Goal: Transaction & Acquisition: Purchase product/service

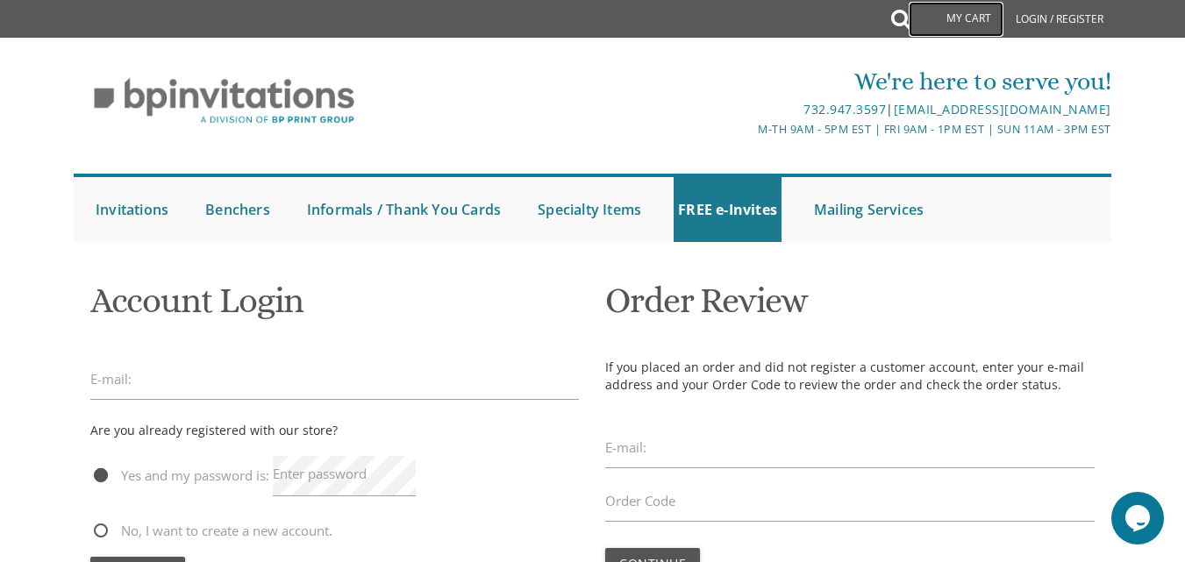
click at [953, 15] on link "My Cart" at bounding box center [956, 19] width 95 height 35
click at [973, 13] on link "My Cart" at bounding box center [956, 19] width 95 height 35
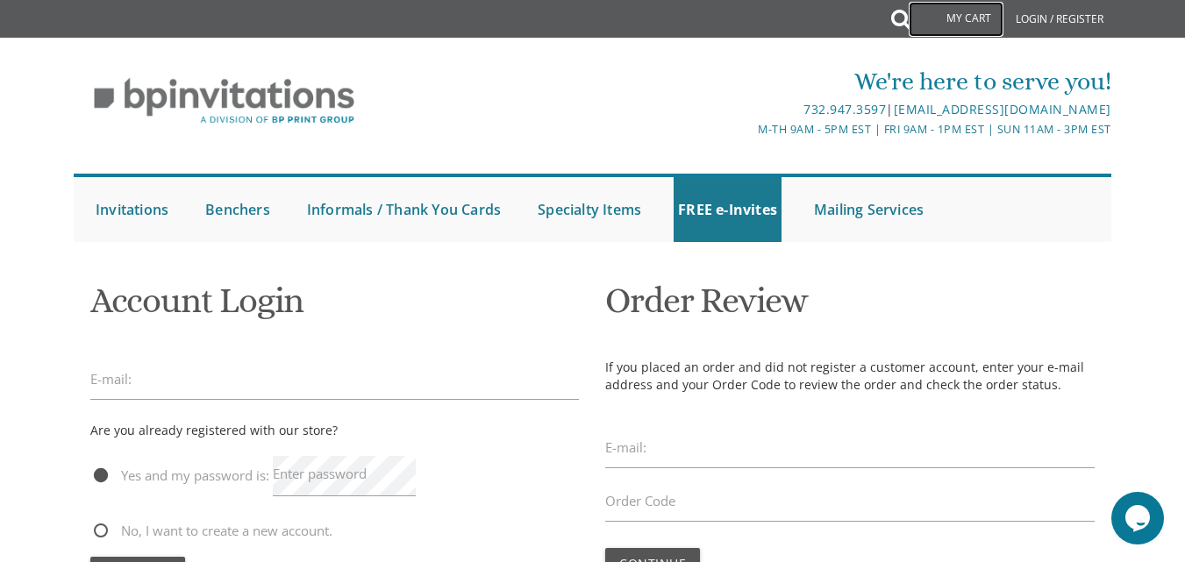
click at [973, 13] on link "My Cart" at bounding box center [956, 19] width 95 height 35
click at [1035, 19] on link "Login / Register" at bounding box center [1059, 19] width 105 height 39
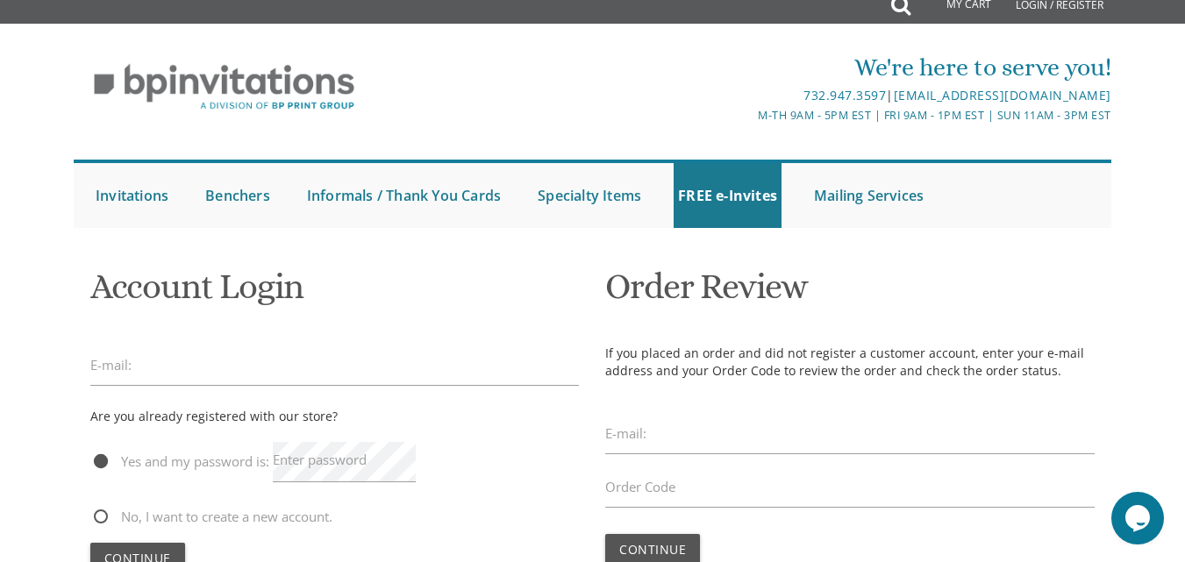
scroll to position [3, 0]
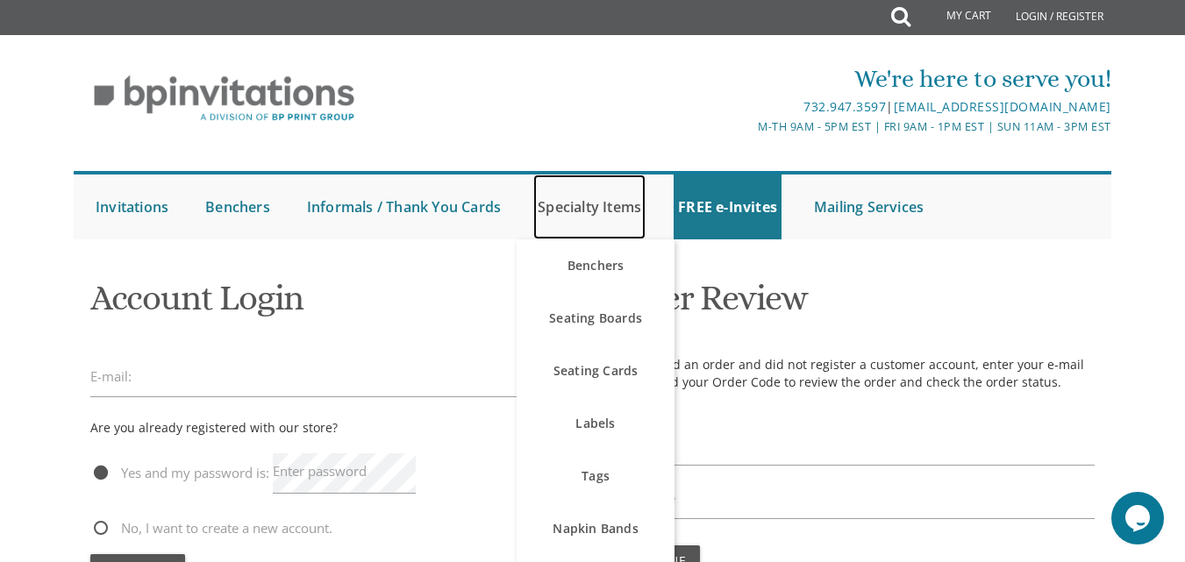
click at [574, 215] on link "Specialty Items" at bounding box center [589, 207] width 112 height 65
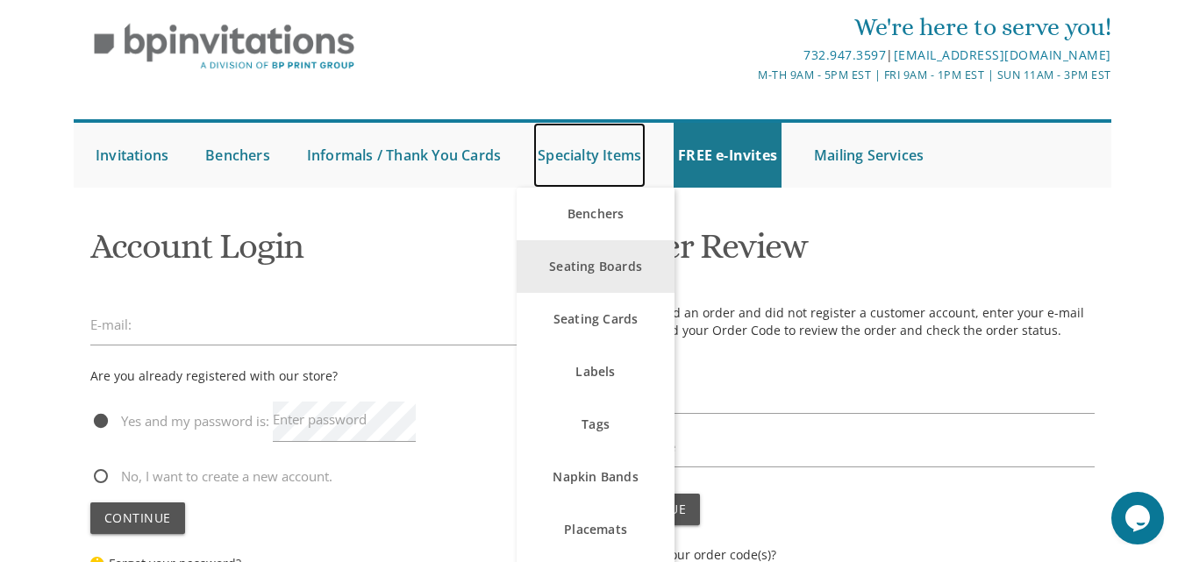
scroll to position [55, 0]
